Goal: Task Accomplishment & Management: Use online tool/utility

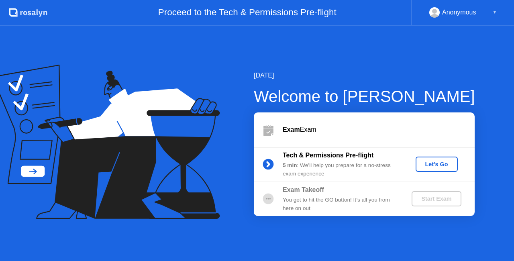
click at [432, 166] on div "Let's Go" at bounding box center [437, 164] width 36 height 6
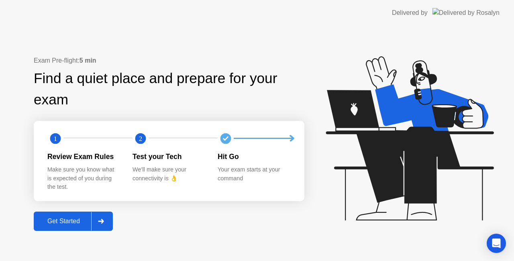
click at [73, 223] on div "Get Started" at bounding box center [63, 221] width 55 height 7
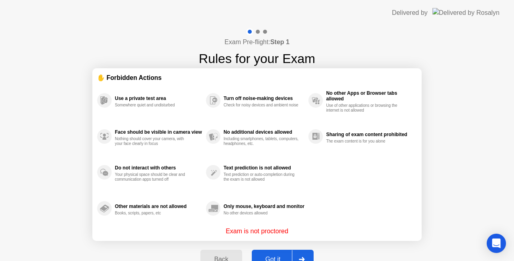
click at [272, 256] on div "Got it" at bounding box center [273, 259] width 38 height 7
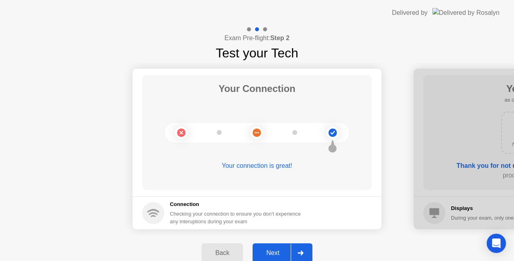
click at [273, 252] on div "Next" at bounding box center [273, 252] width 36 height 7
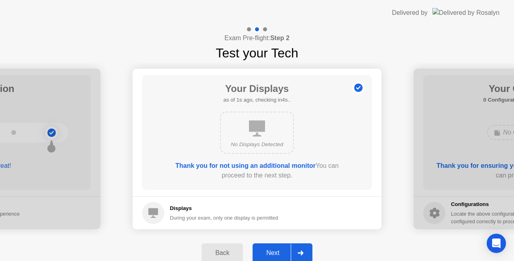
click at [273, 252] on div "Next" at bounding box center [273, 252] width 36 height 7
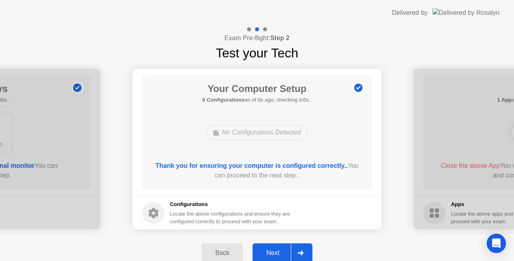
click at [273, 252] on div "Next" at bounding box center [273, 252] width 36 height 7
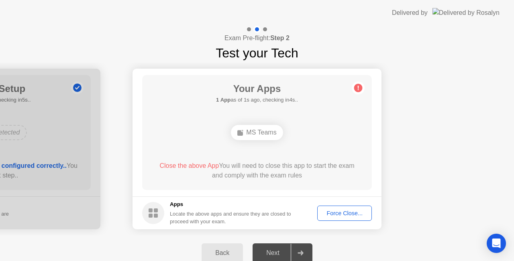
click at [338, 210] on div "Force Close..." at bounding box center [344, 213] width 49 height 6
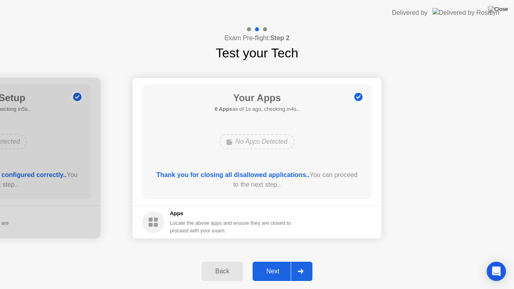
click at [278, 261] on div "Next" at bounding box center [273, 271] width 36 height 7
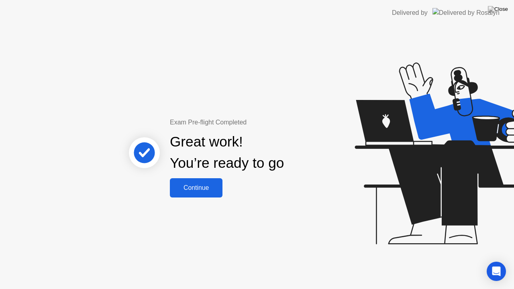
click at [184, 189] on div "Continue" at bounding box center [196, 187] width 48 height 7
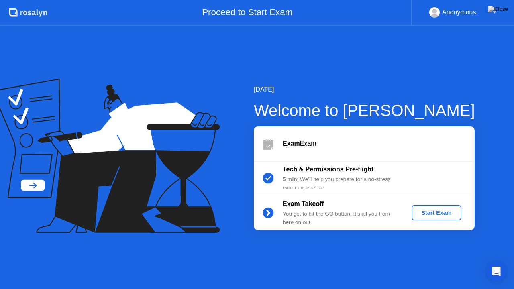
click at [444, 214] on div "Start Exam" at bounding box center [436, 213] width 43 height 6
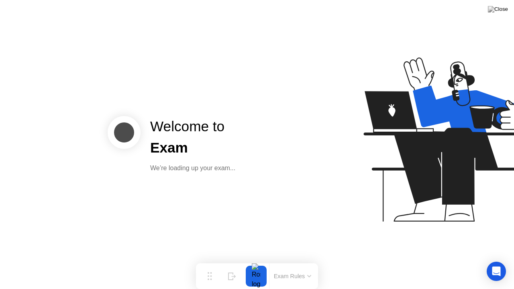
click at [338, 237] on div at bounding box center [407, 145] width 207 height 208
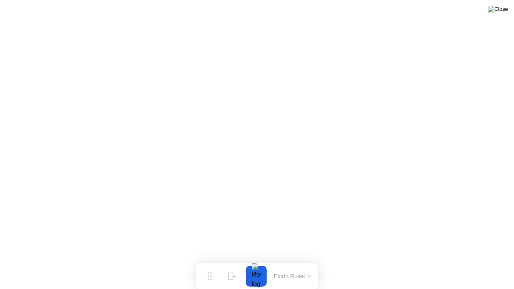
click at [506, 8] on img at bounding box center [498, 9] width 20 height 6
